Goal: Navigation & Orientation: Go to known website

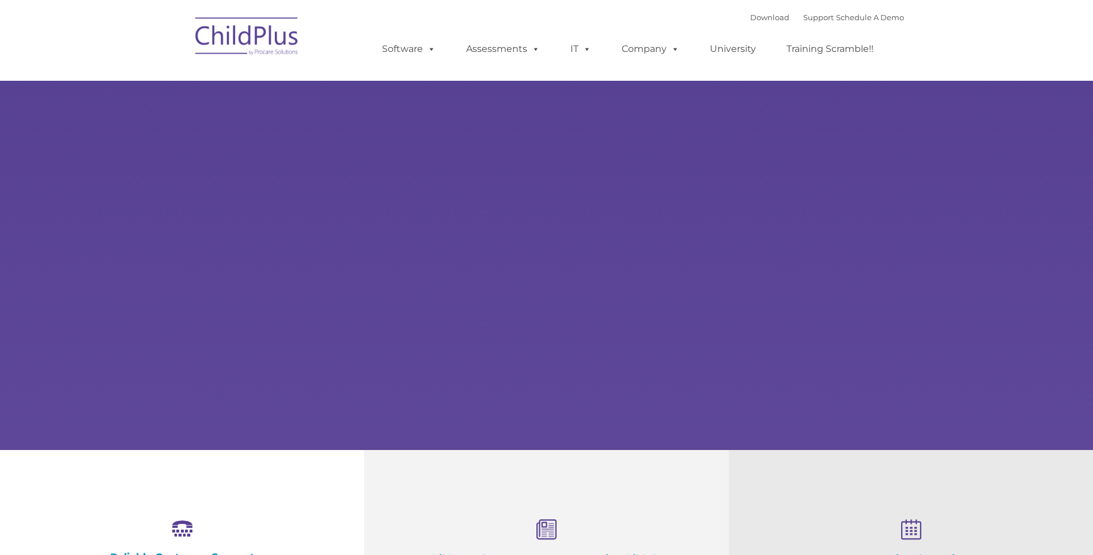
select select "MEDIUM"
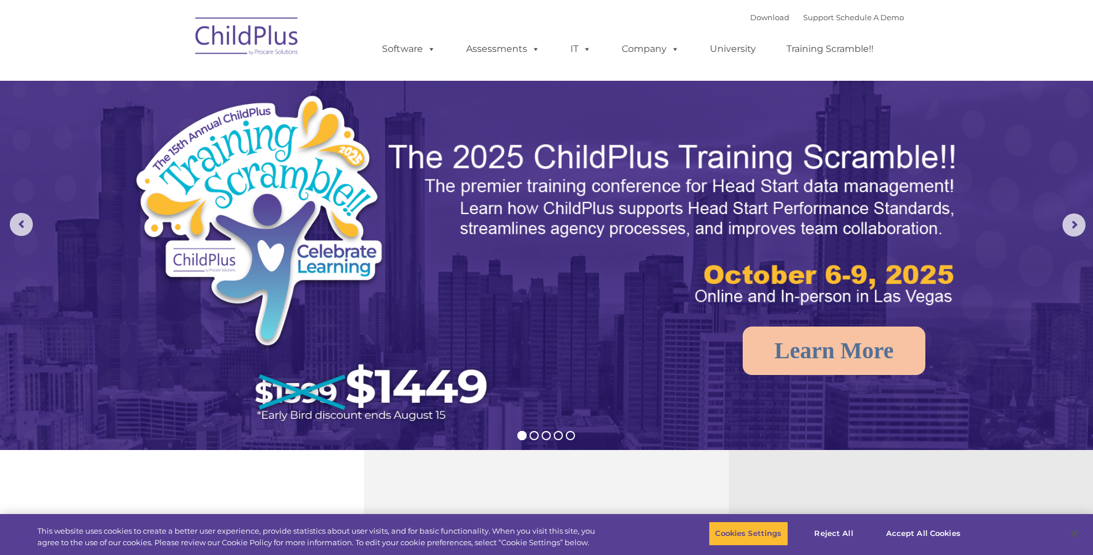
click at [245, 40] on img at bounding box center [247, 38] width 115 height 58
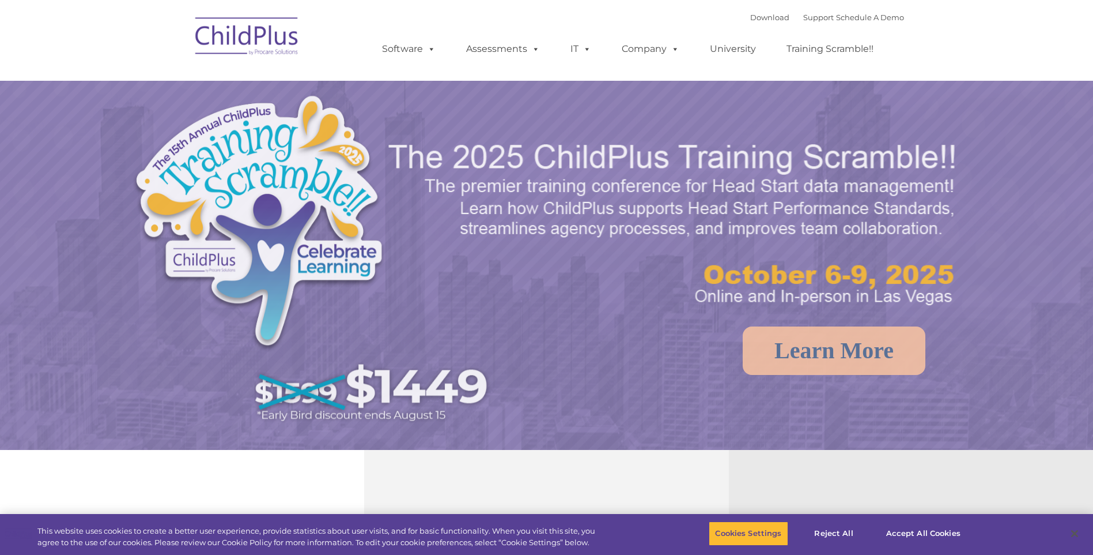
select select "MEDIUM"
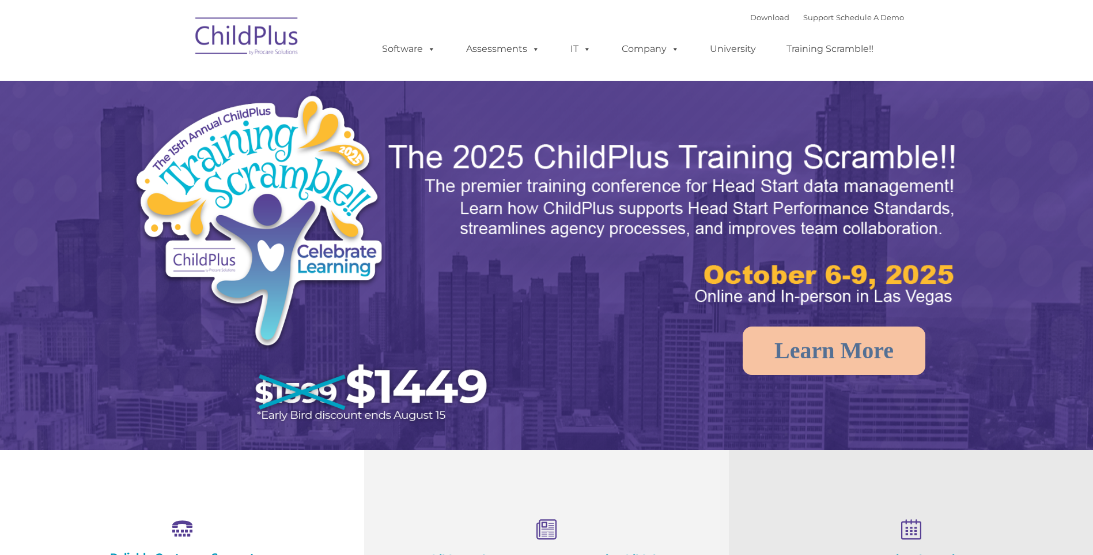
select select "MEDIUM"
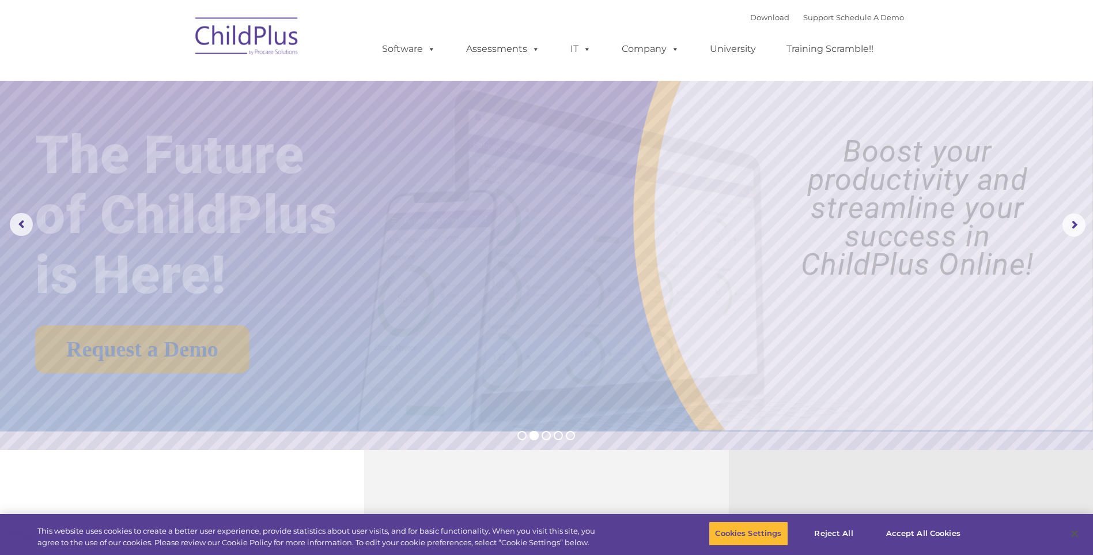
click at [282, 46] on img at bounding box center [247, 38] width 115 height 58
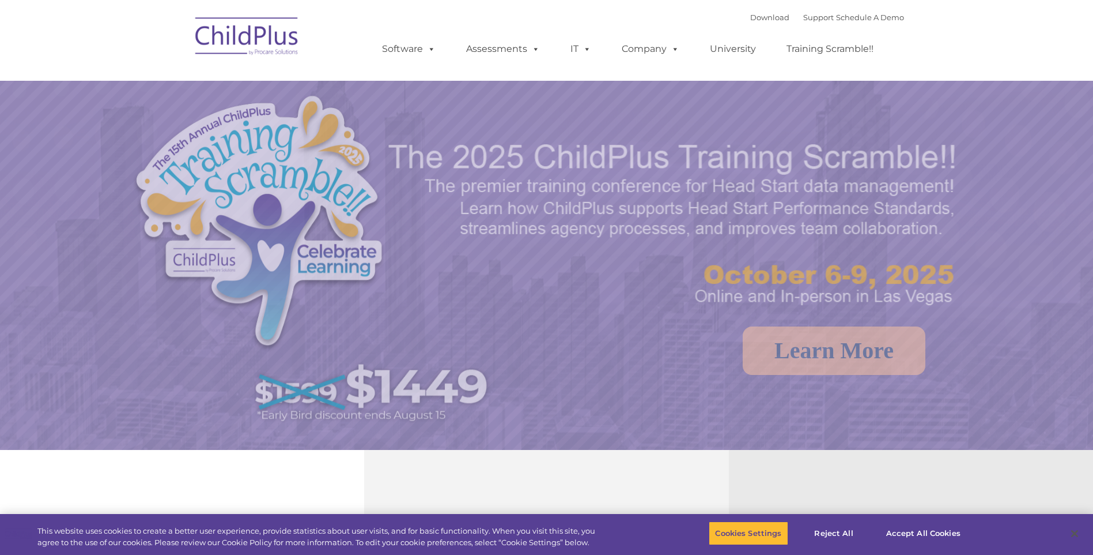
select select "MEDIUM"
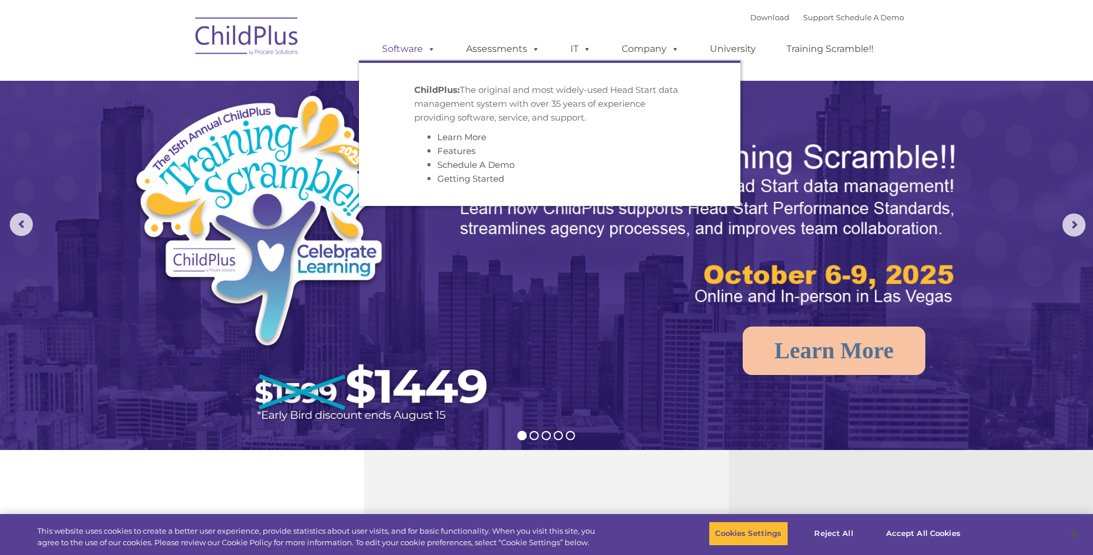
click at [427, 48] on span at bounding box center [429, 48] width 13 height 11
